Goal: Use online tool/utility: Use online tool/utility

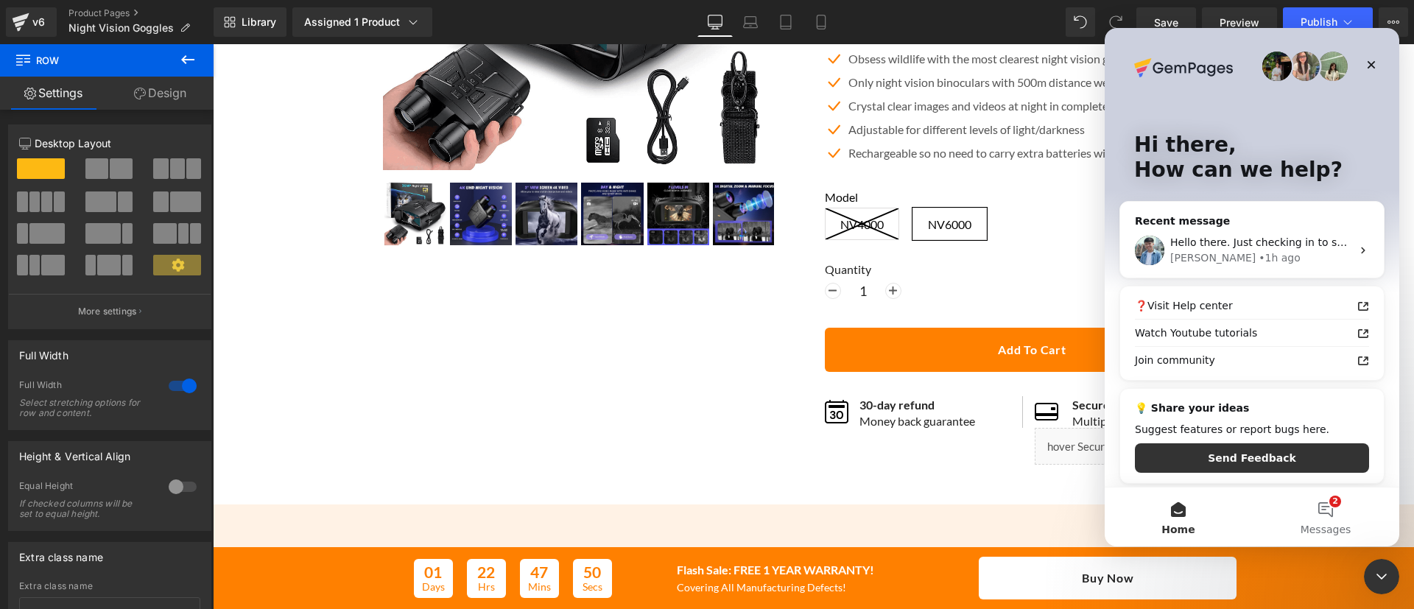
scroll to position [393, 0]
click at [1312, 513] on button "2 Messages" at bounding box center [1325, 517] width 147 height 59
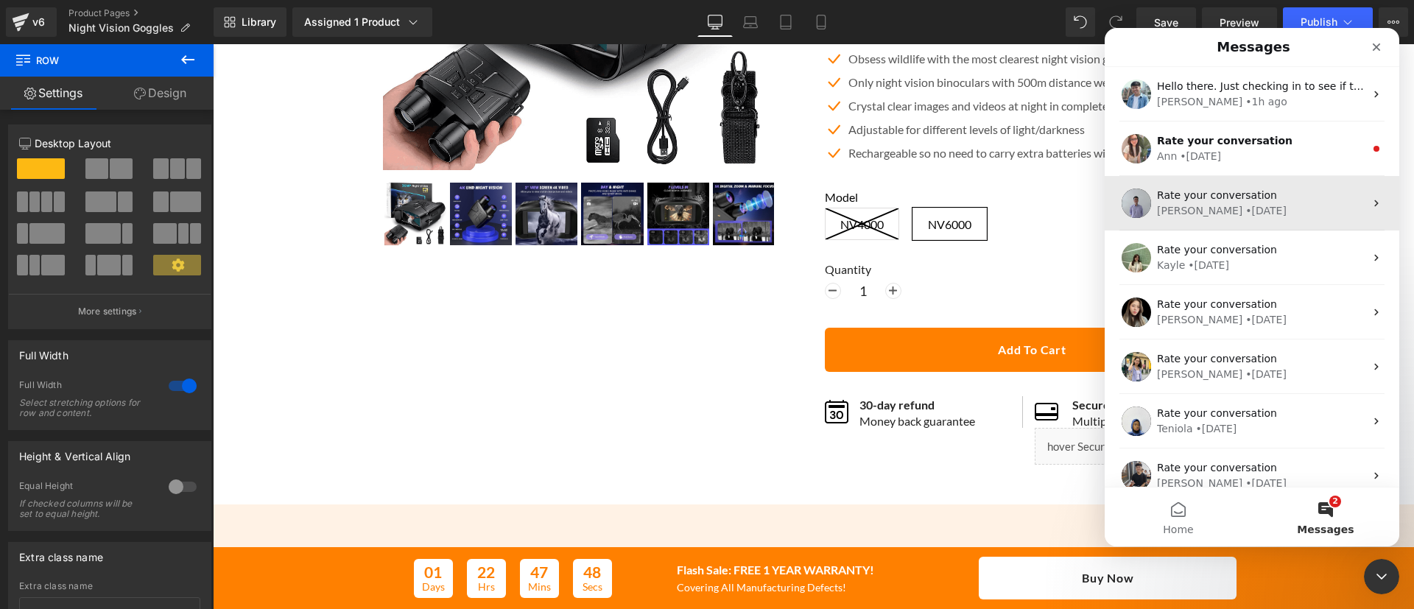
scroll to position [0, 0]
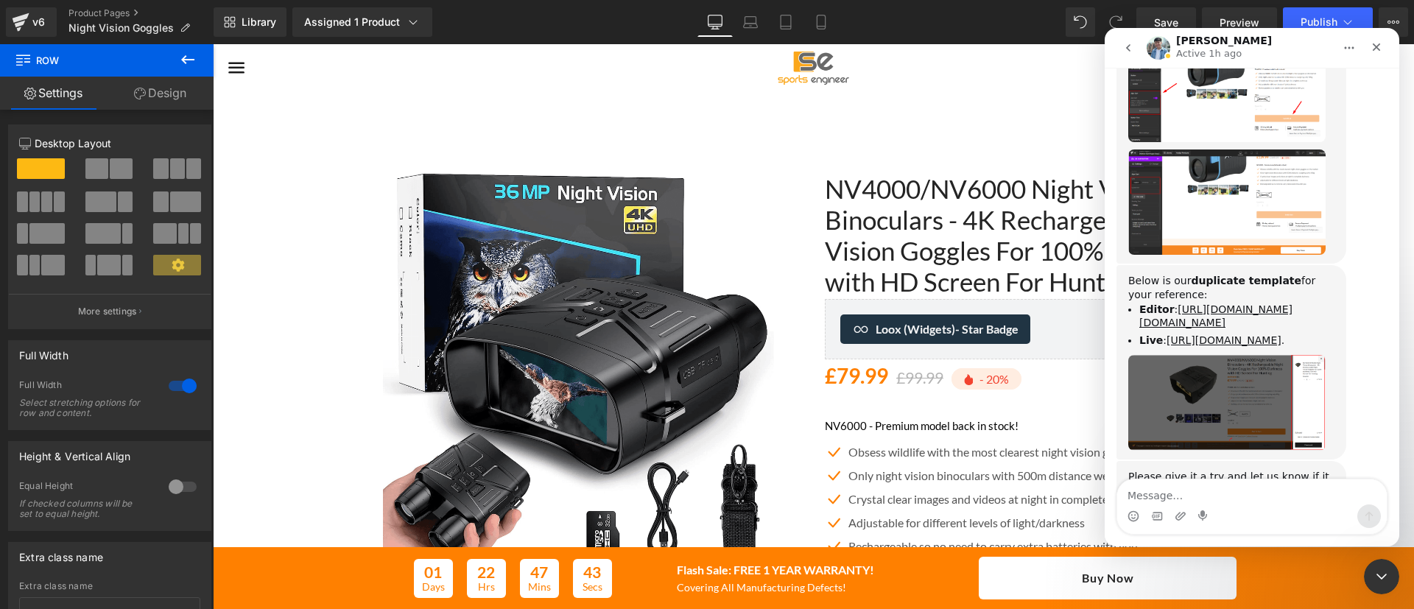
scroll to position [1430, 0]
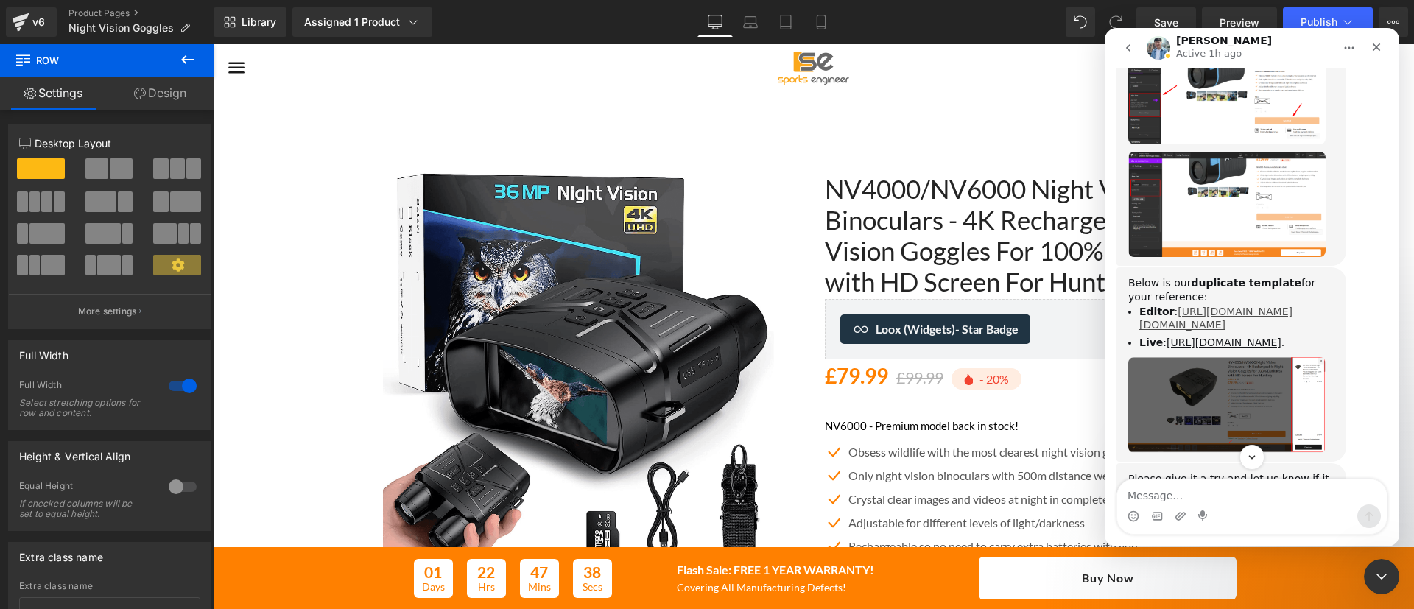
click at [1196, 306] on link "[URL][DOMAIN_NAME][DOMAIN_NAME]" at bounding box center [1216, 319] width 153 height 26
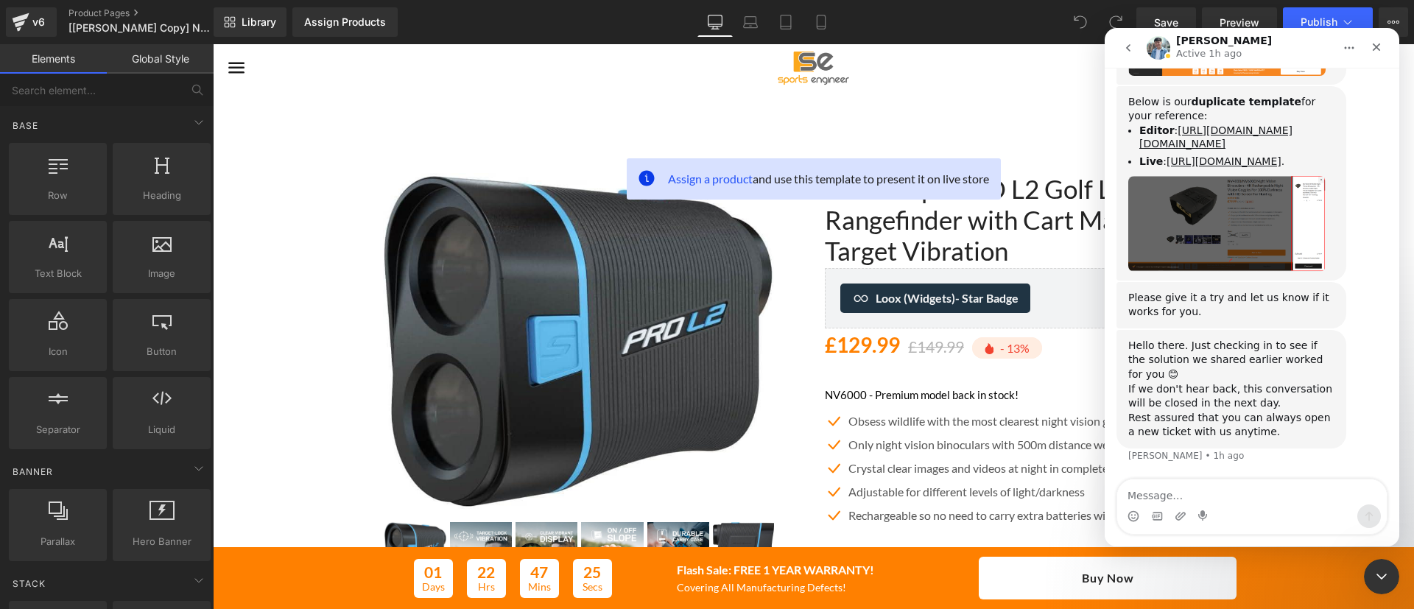
click at [1407, 98] on div at bounding box center [707, 282] width 1414 height 565
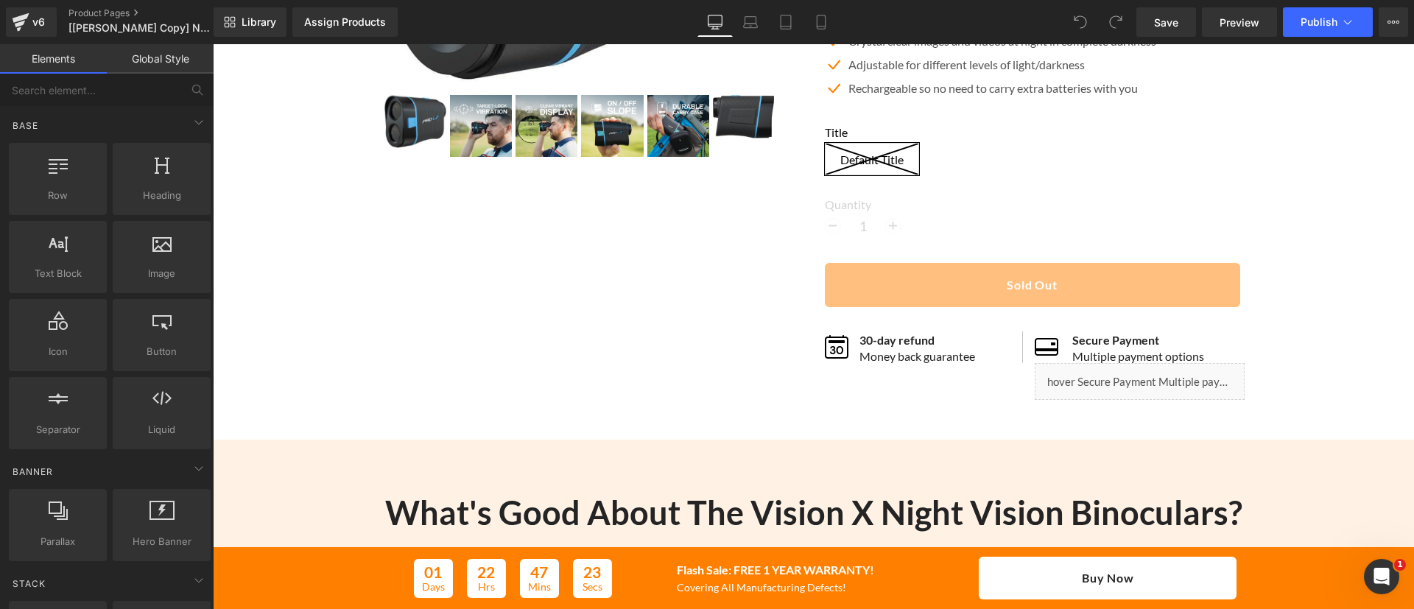
scroll to position [299, 0]
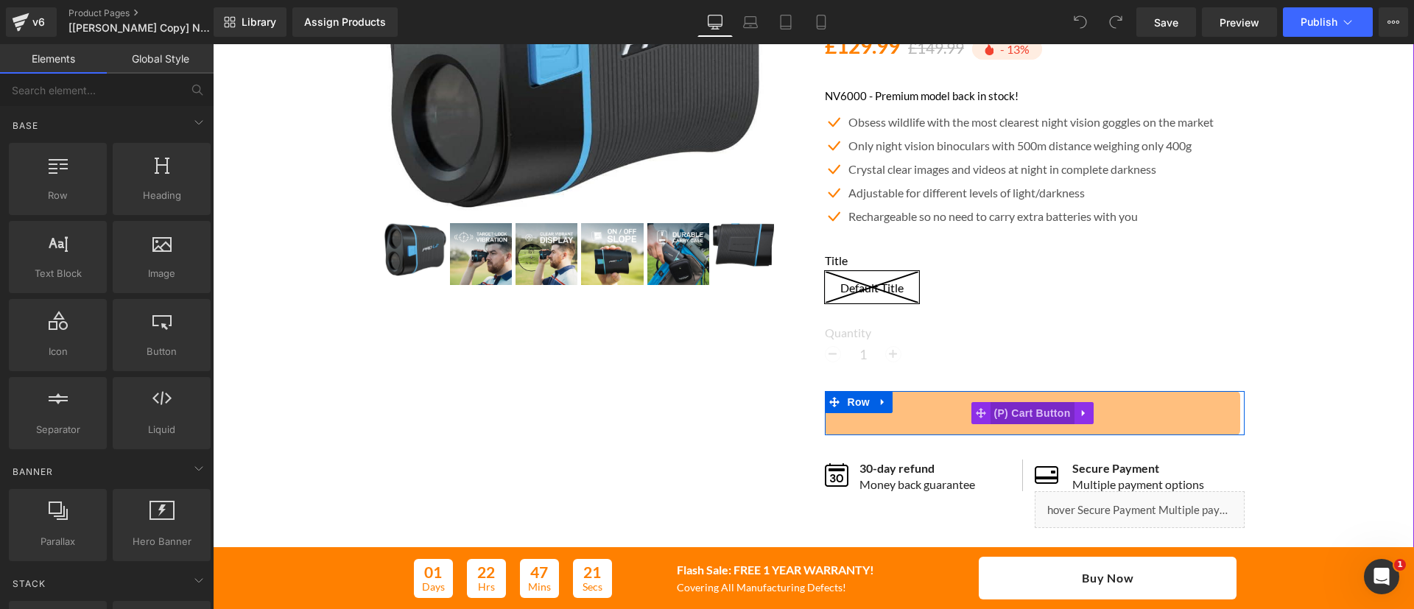
click at [1023, 407] on span "(P) Cart Button" at bounding box center [1032, 413] width 84 height 22
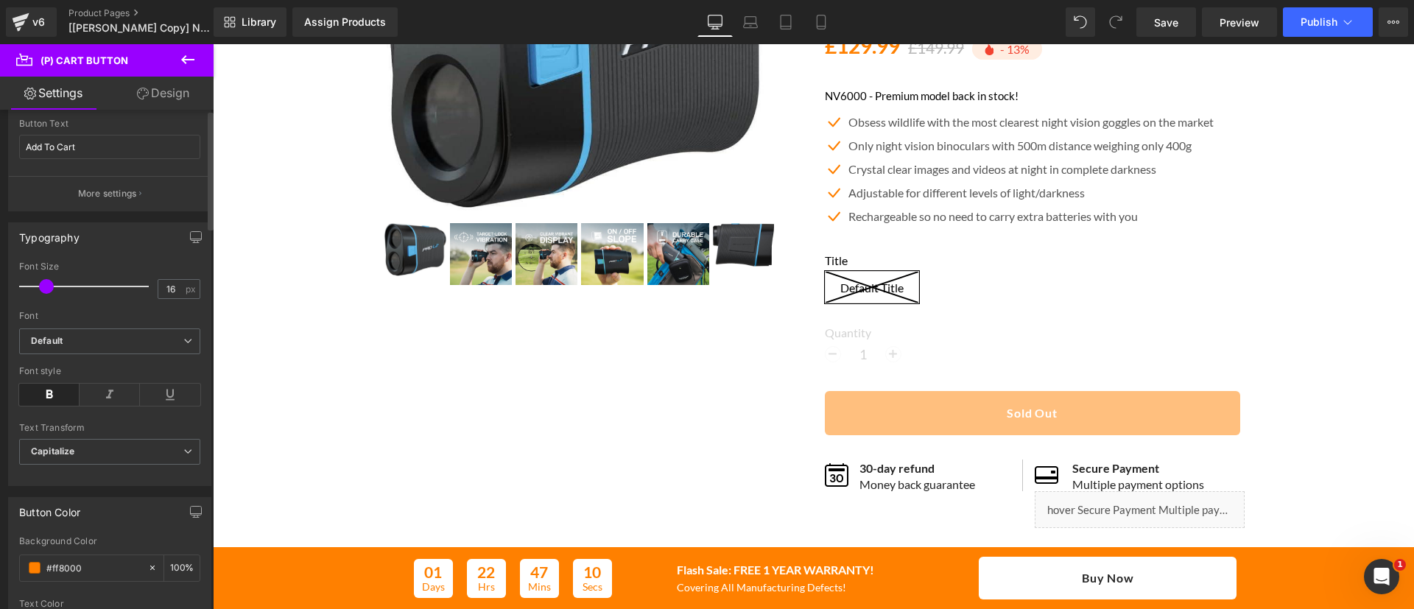
scroll to position [0, 0]
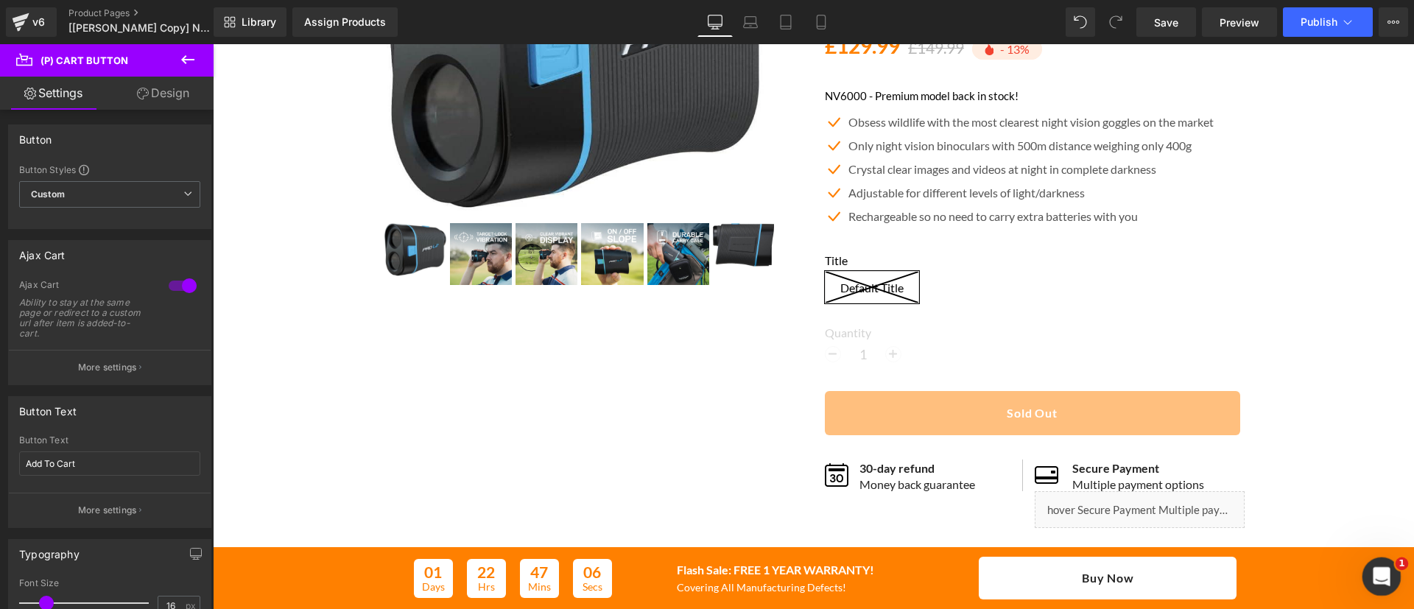
click at [1392, 582] on div "Open Intercom Messenger" at bounding box center [1379, 574] width 49 height 49
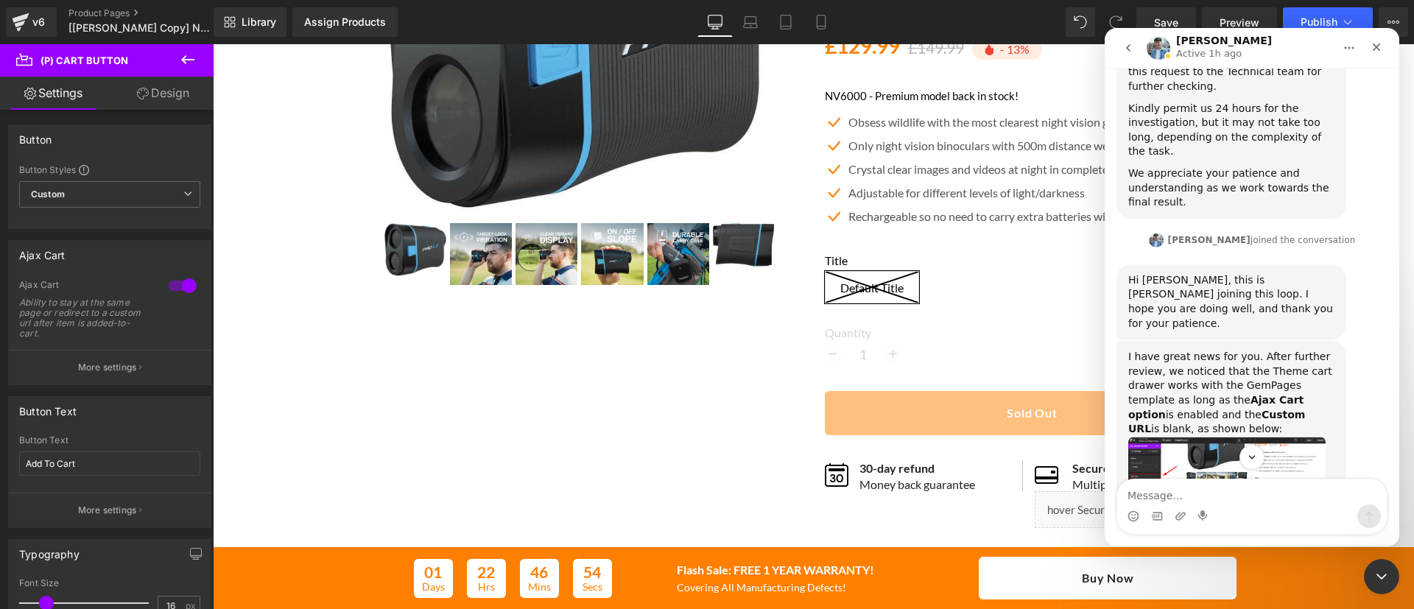
scroll to position [1049, 0]
click at [1286, 437] on img "Liam says…" at bounding box center [1227, 481] width 197 height 88
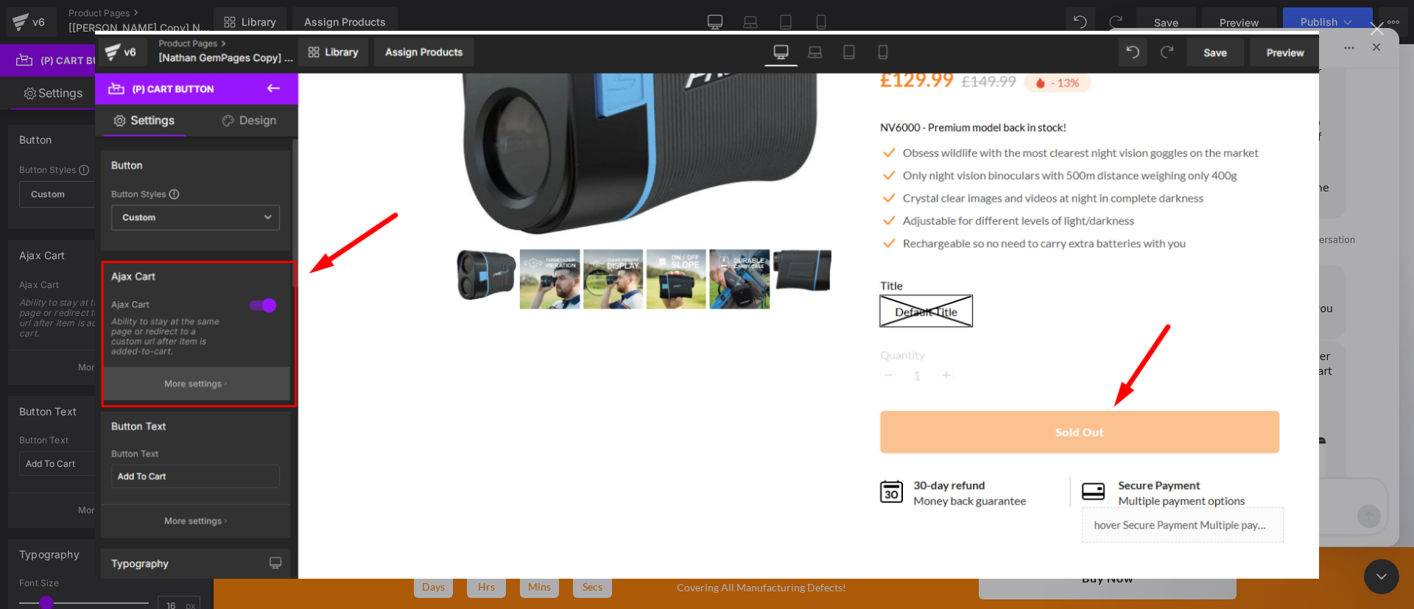
scroll to position [0, 0]
click at [1364, 377] on div "Intercom messenger" at bounding box center [707, 304] width 1414 height 609
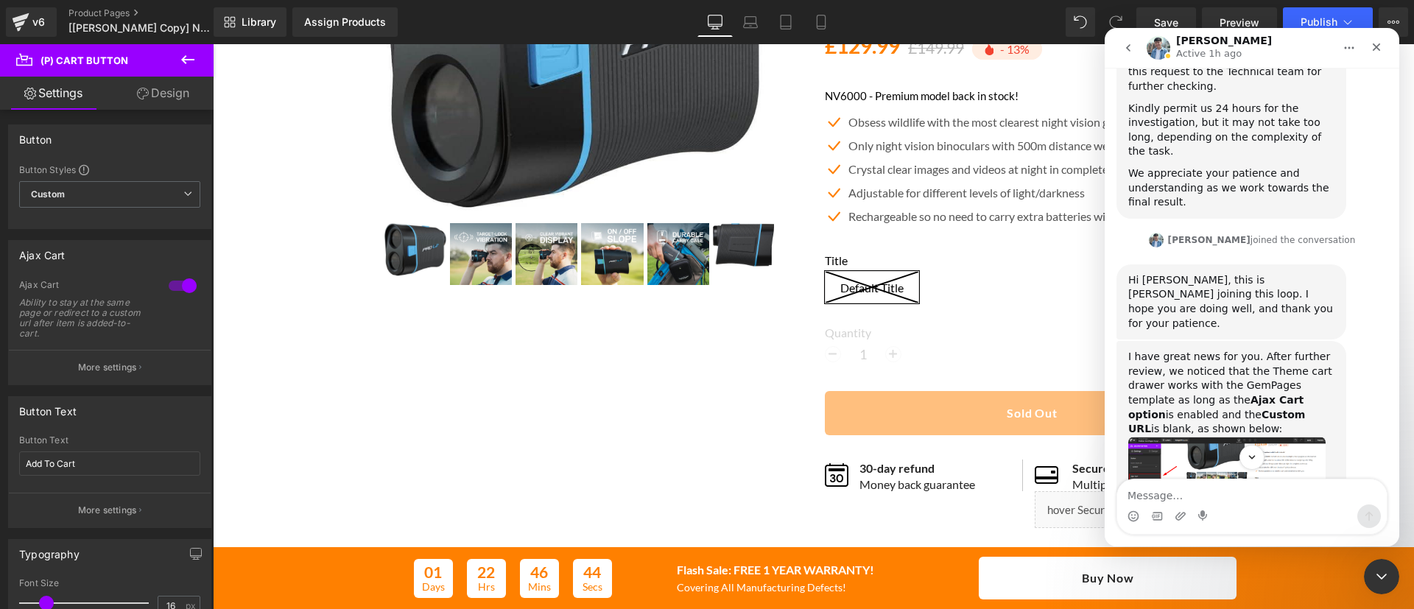
click at [147, 365] on div at bounding box center [707, 282] width 1414 height 565
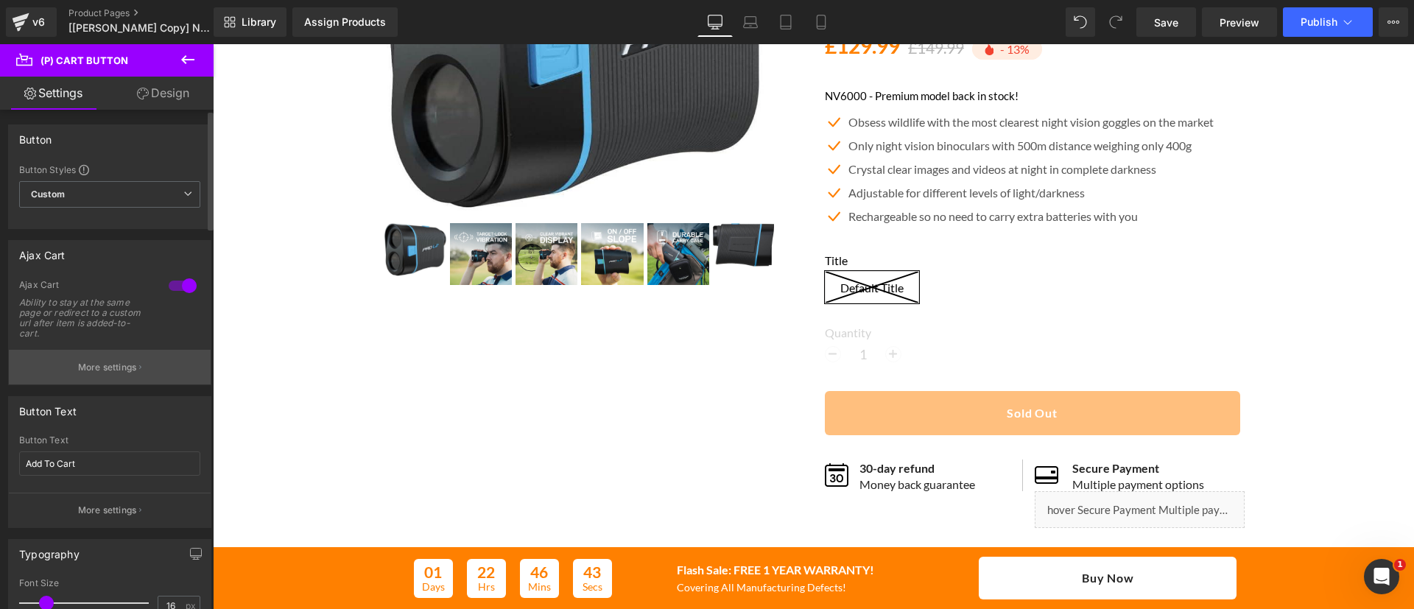
click at [125, 365] on p "More settings" at bounding box center [107, 367] width 59 height 13
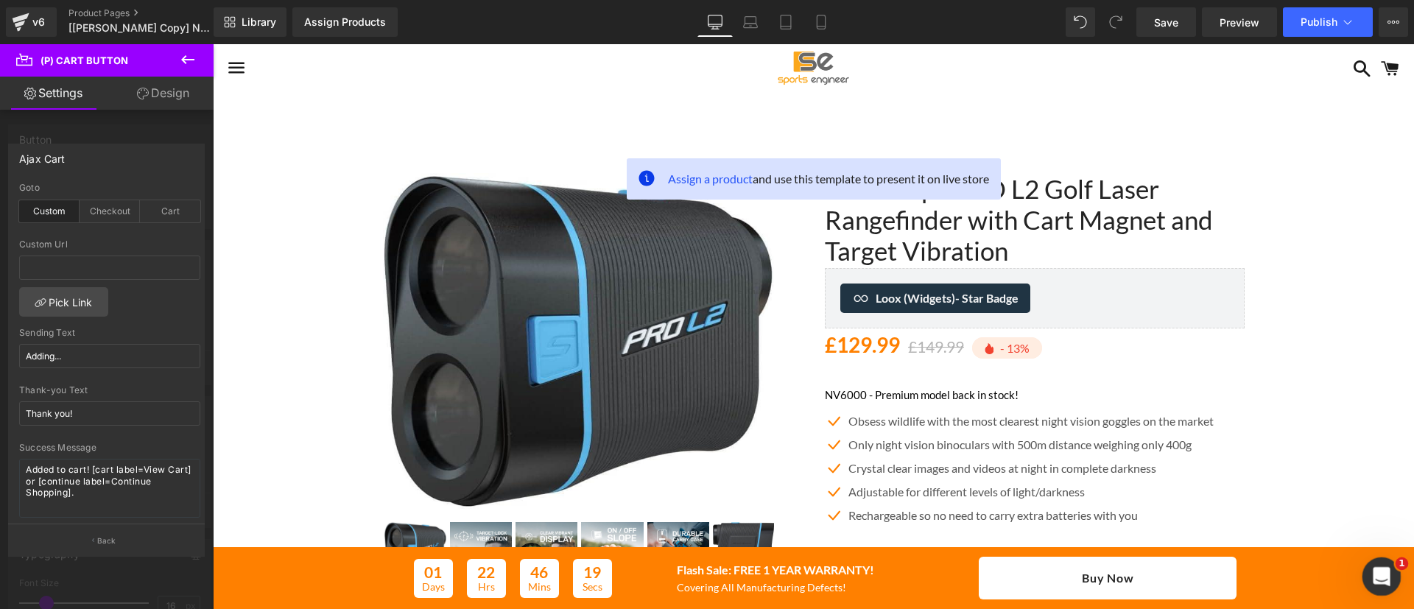
click at [1377, 580] on icon "Open Intercom Messenger" at bounding box center [1380, 575] width 24 height 24
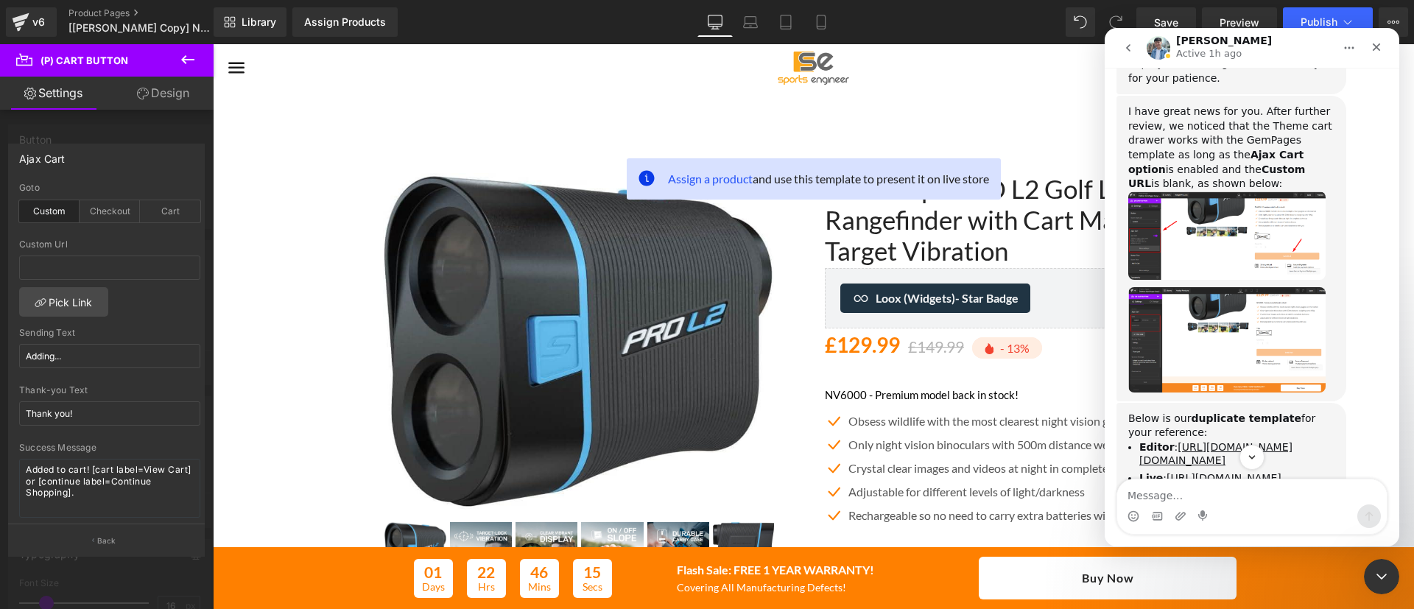
scroll to position [1419, 0]
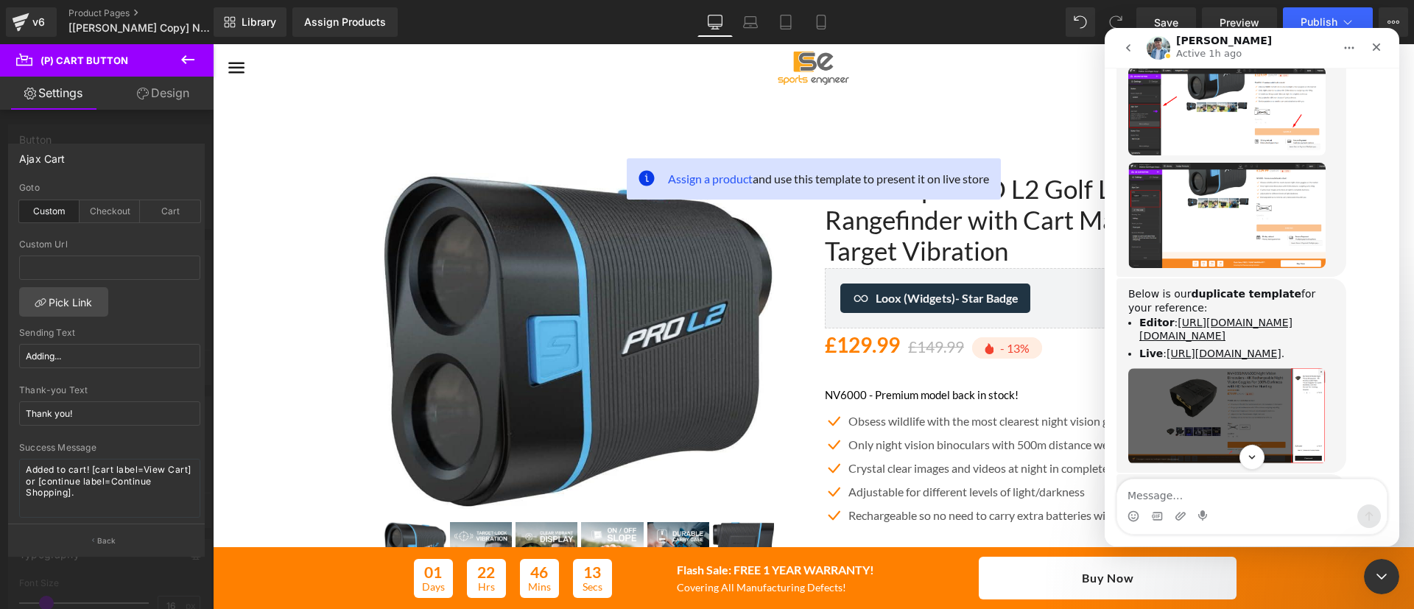
click at [1196, 163] on img "Liam says…" at bounding box center [1227, 215] width 197 height 105
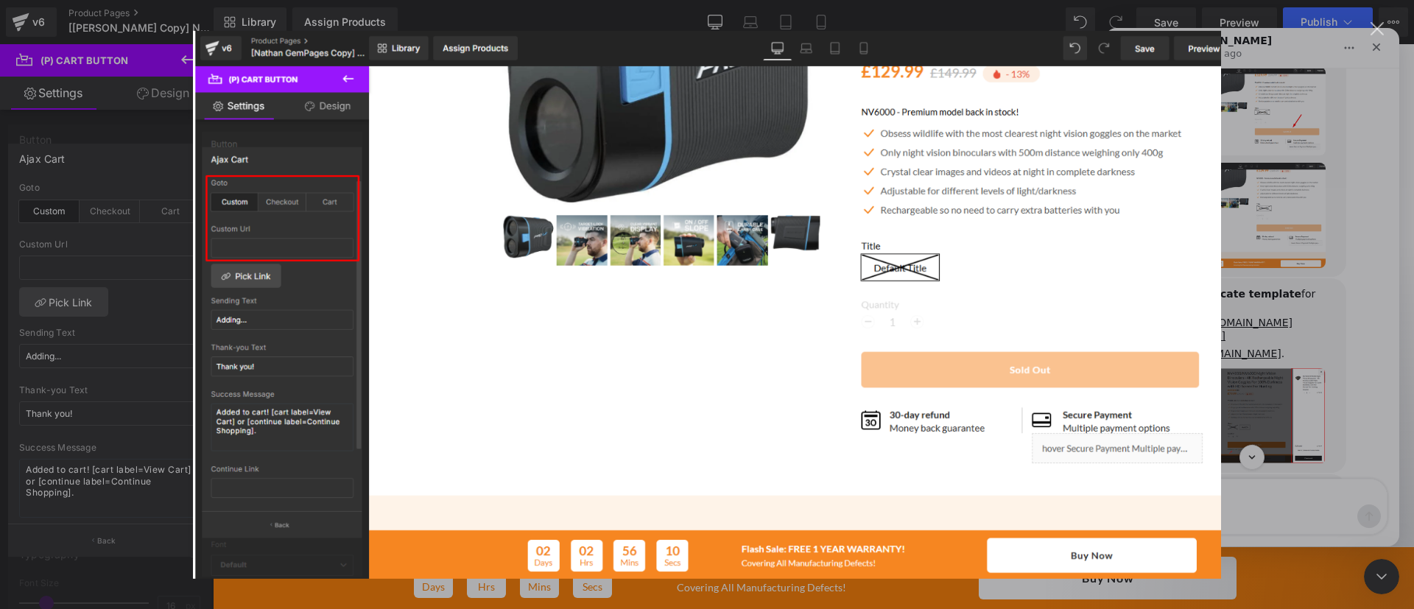
click at [1294, 228] on div "Intercom messenger" at bounding box center [707, 304] width 1414 height 609
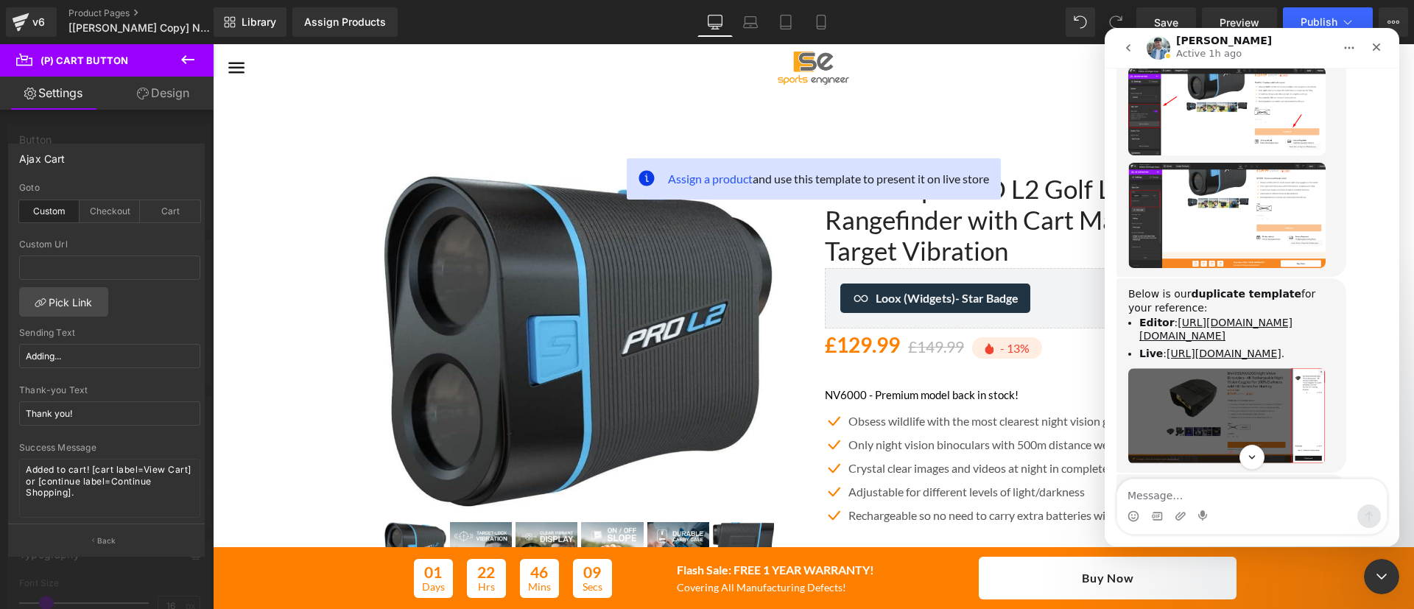
click at [99, 12] on div at bounding box center [707, 282] width 1414 height 565
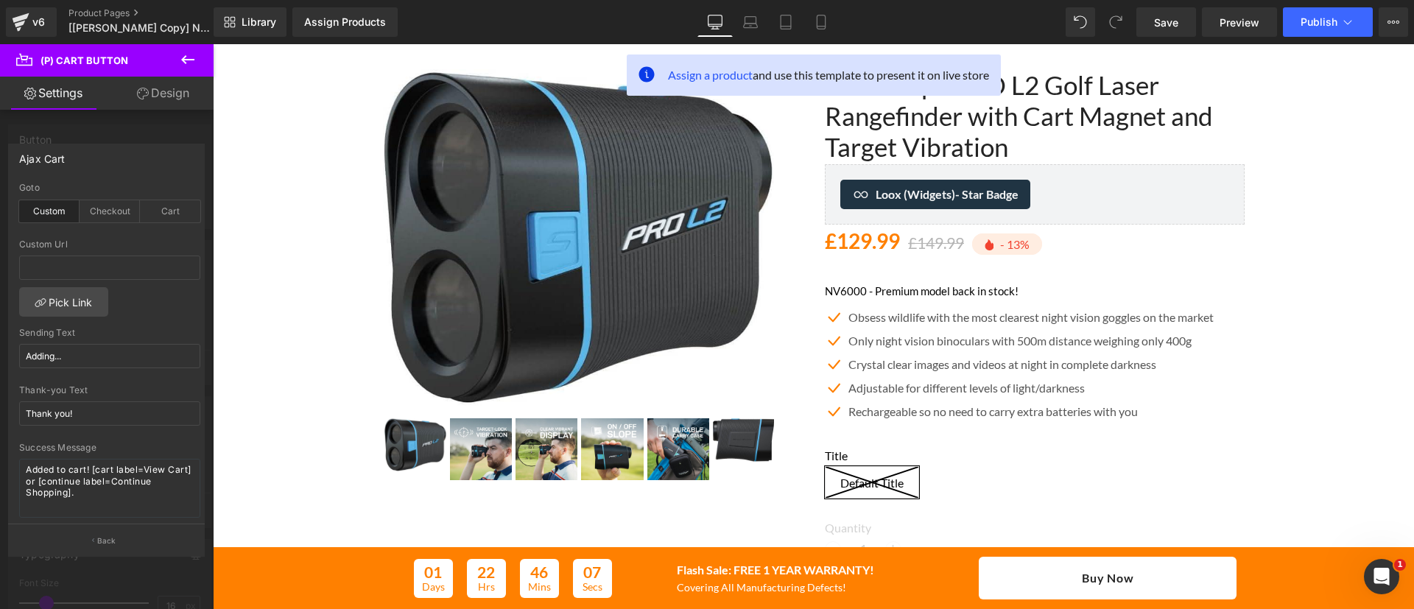
scroll to position [126, 0]
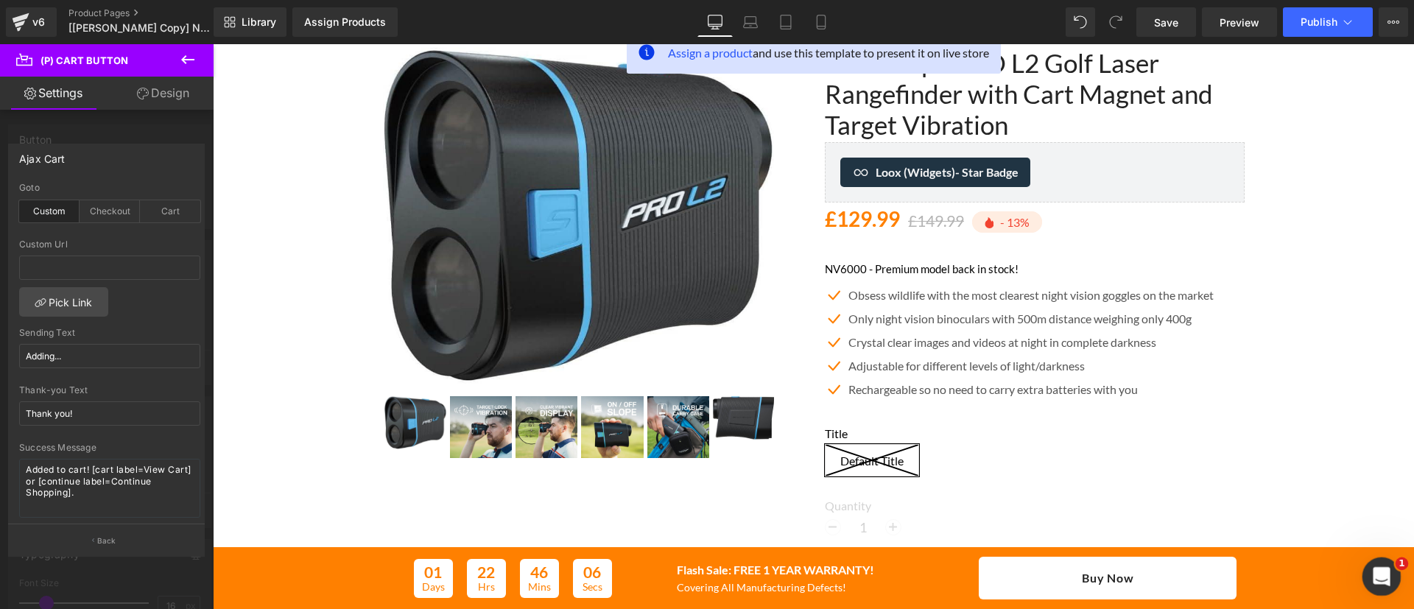
click at [1382, 575] on icon "Open Intercom Messenger" at bounding box center [1380, 575] width 24 height 24
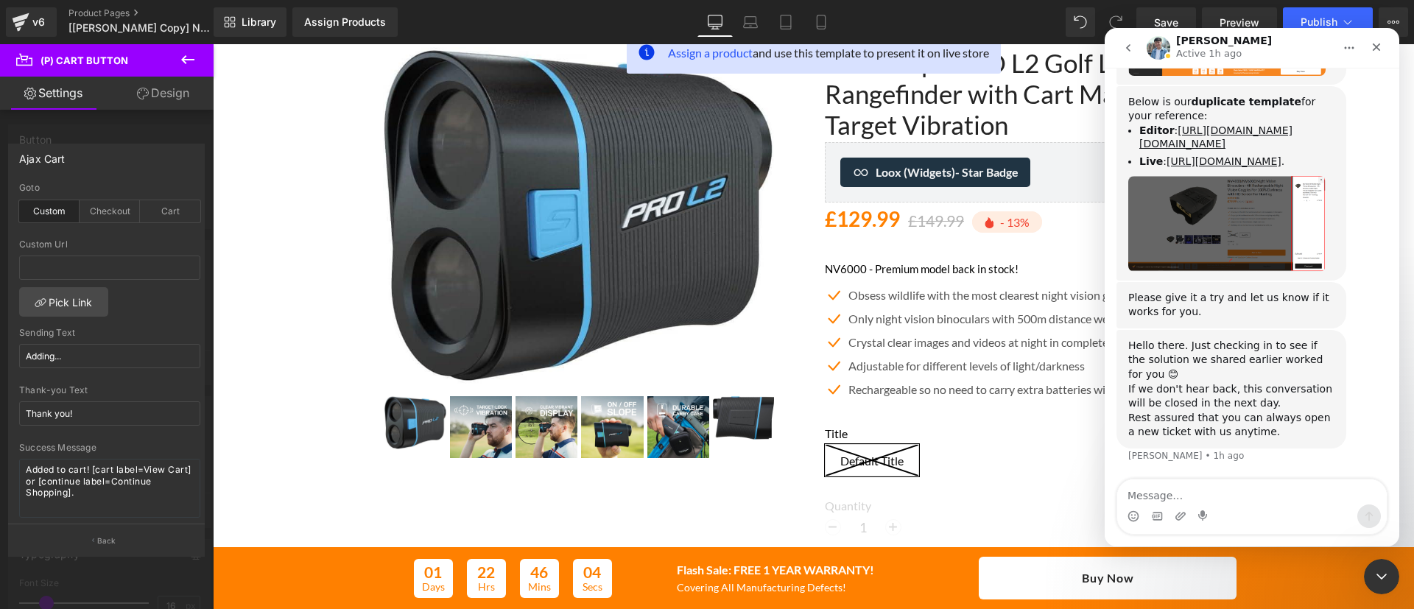
scroll to position [1620, 0]
click at [1230, 497] on textarea "Message…" at bounding box center [1253, 492] width 270 height 25
type textarea "c"
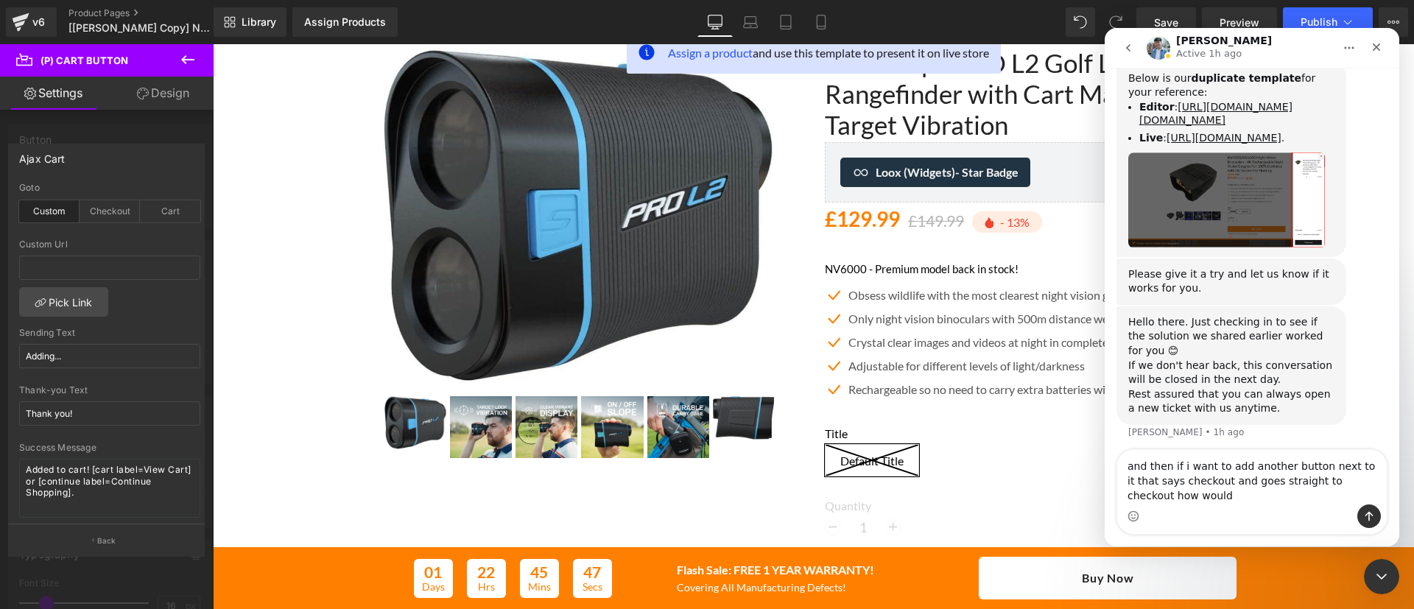
scroll to position [1649, 0]
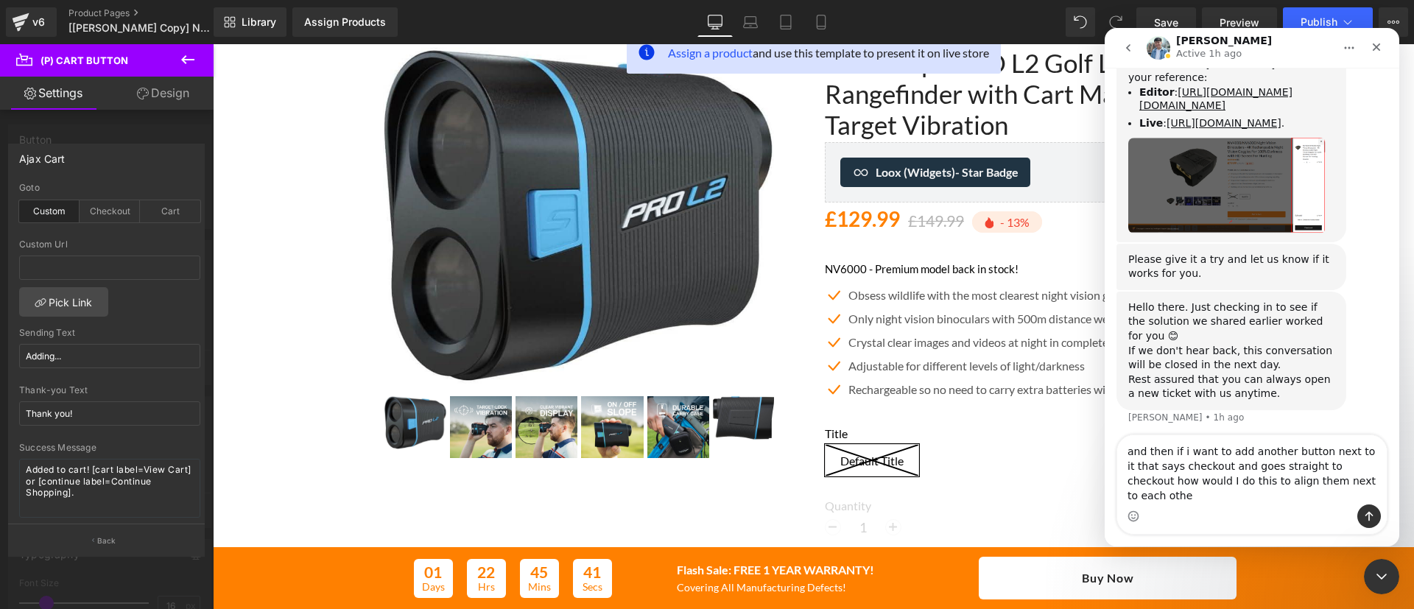
type textarea "and then if i want to add another button next to it that says checkout and goes…"
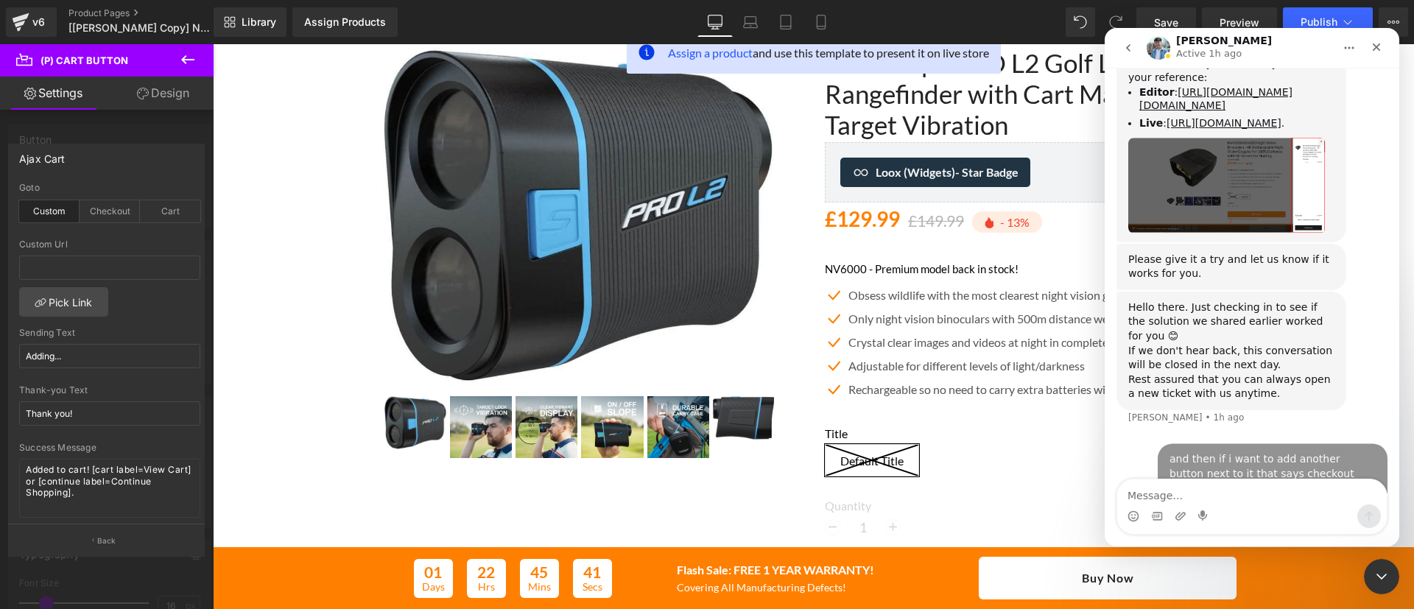
scroll to position [1708, 0]
